Goal: Task Accomplishment & Management: Use online tool/utility

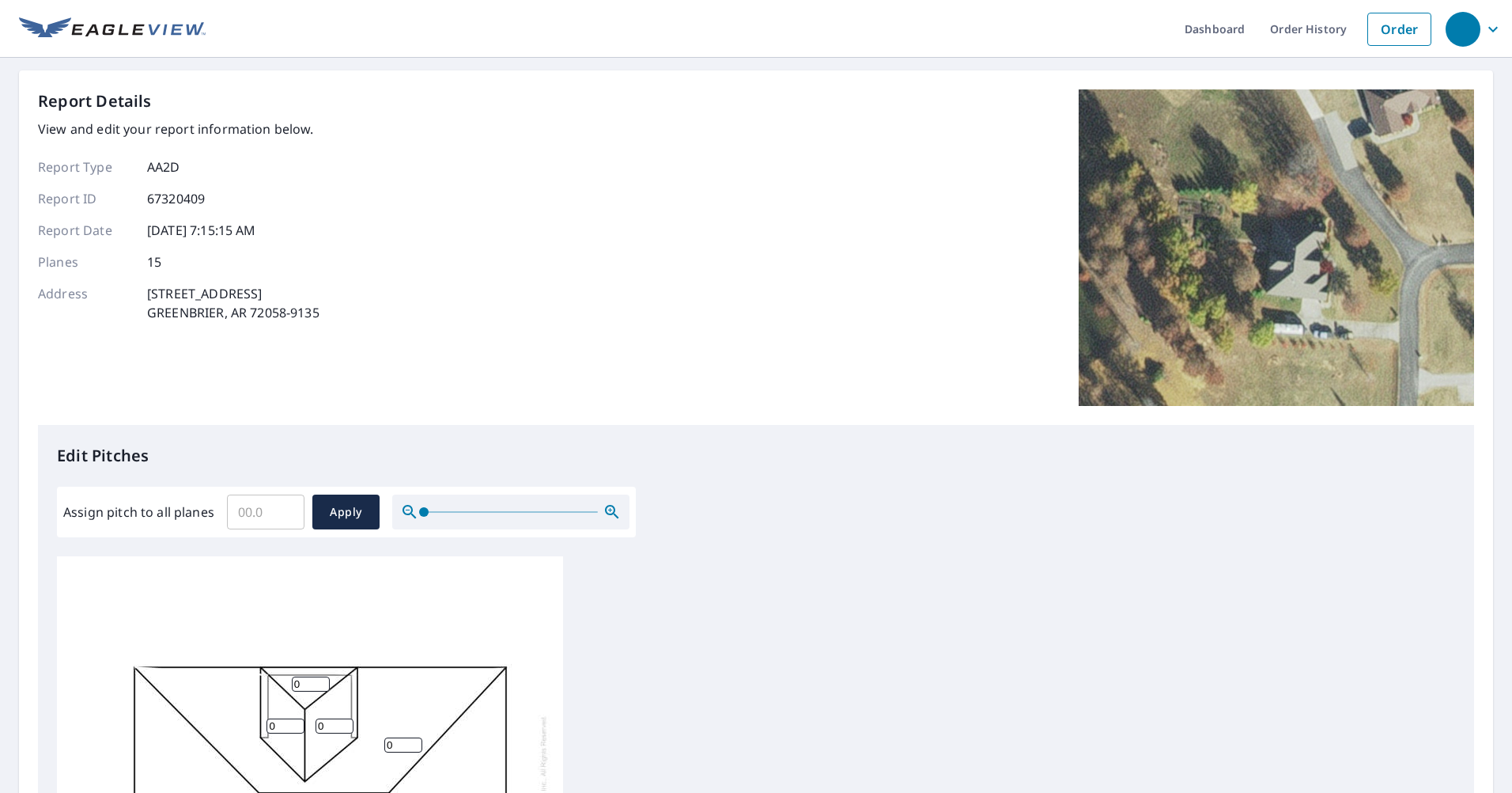
click at [276, 520] on input "Assign pitch to all planes" at bounding box center [266, 511] width 78 height 44
type input "10"
click at [347, 523] on button "Apply" at bounding box center [345, 511] width 67 height 35
type input "10"
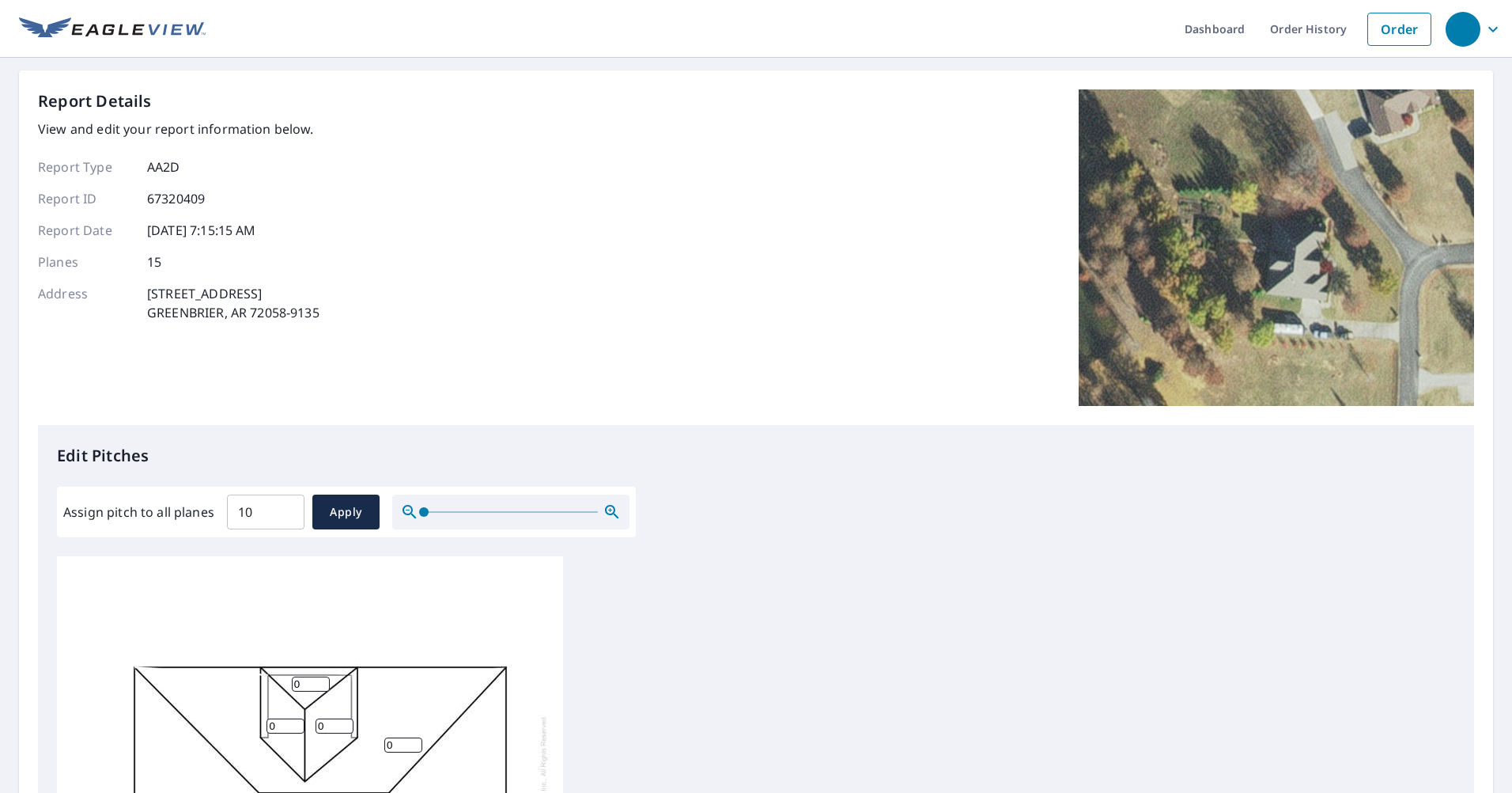
type input "10"
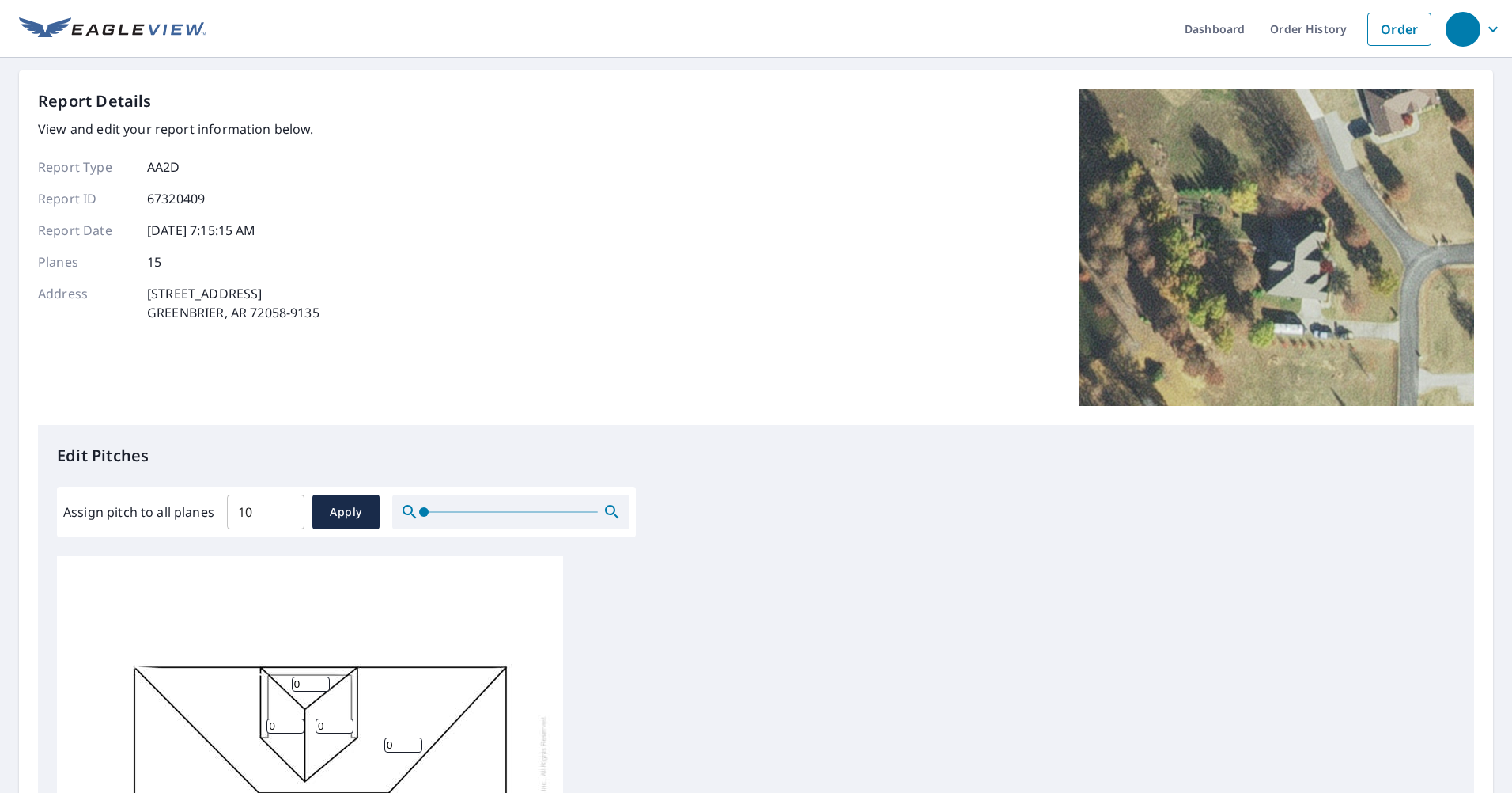
type input "10"
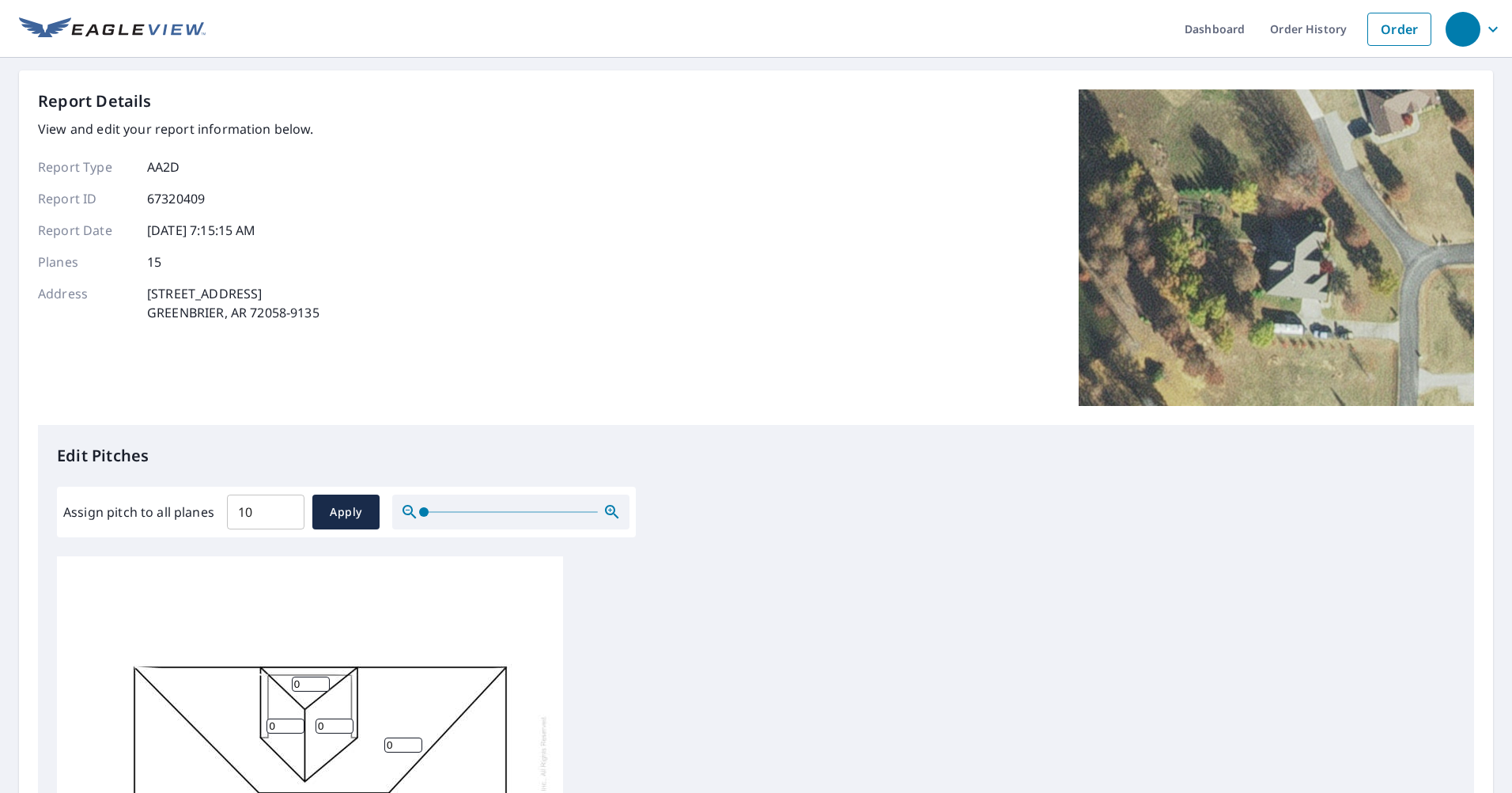
type input "10"
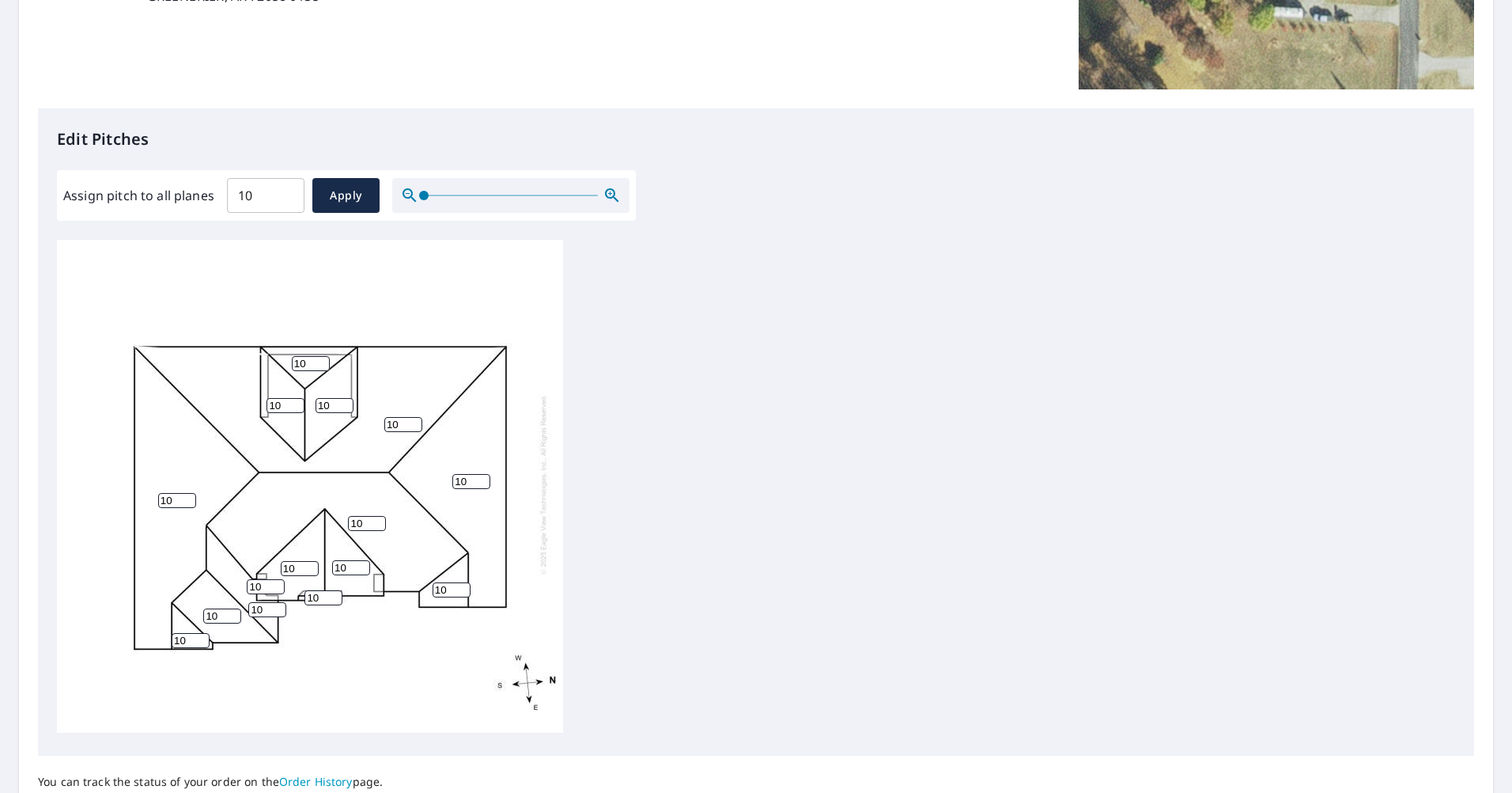
scroll to position [396, 0]
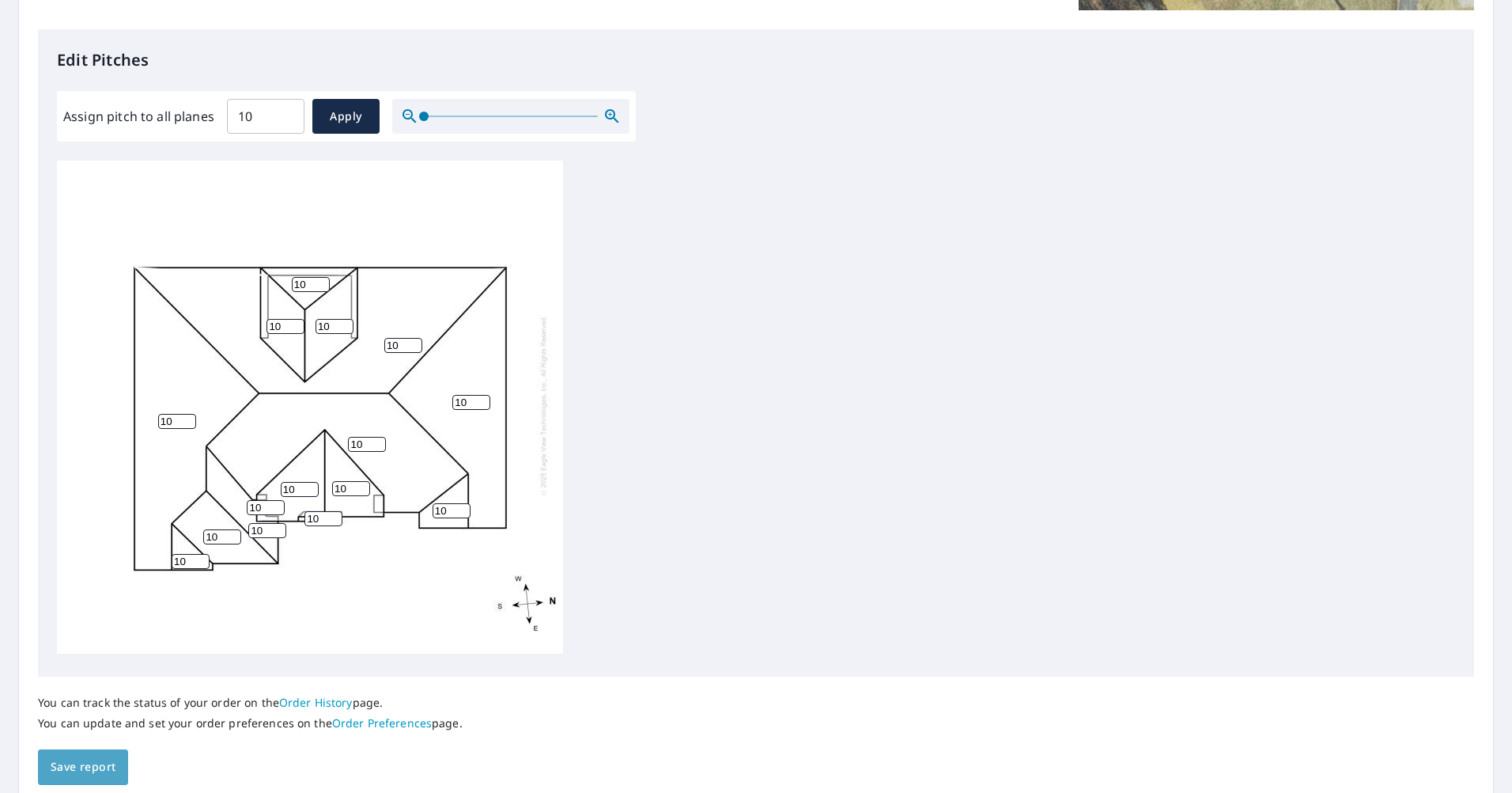
click at [103, 773] on span "Save report" at bounding box center [83, 767] width 64 height 20
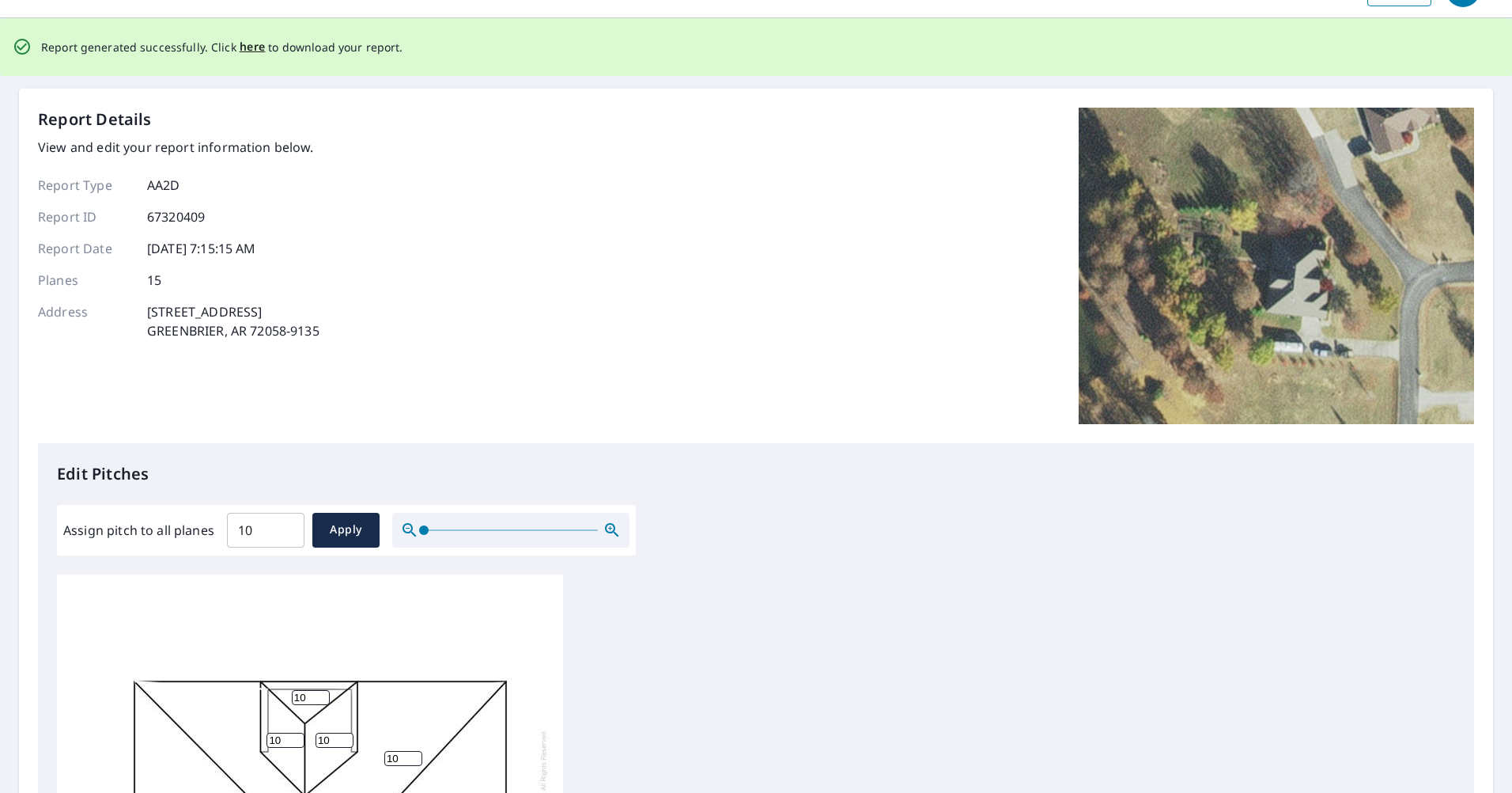
scroll to position [0, 0]
